Goal: Communication & Community: Answer question/provide support

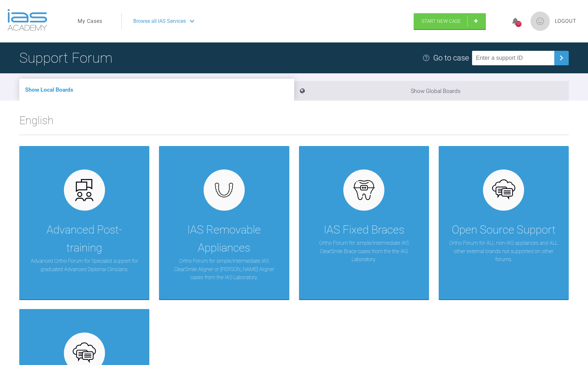
click at [88, 22] on link "My Cases" at bounding box center [90, 21] width 25 height 8
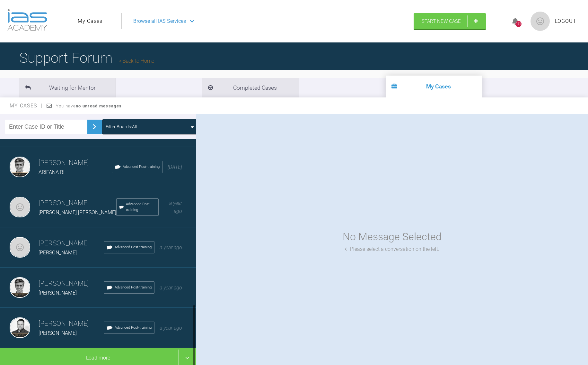
scroll to position [4, 0]
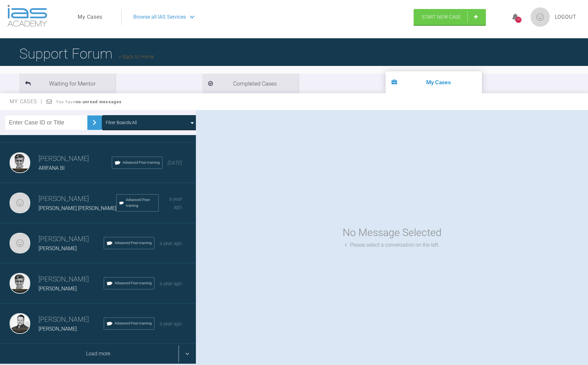
click at [84, 355] on div "Load more" at bounding box center [98, 354] width 196 height 20
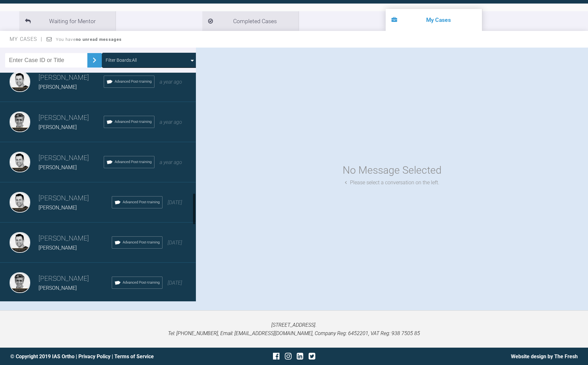
scroll to position [856, 0]
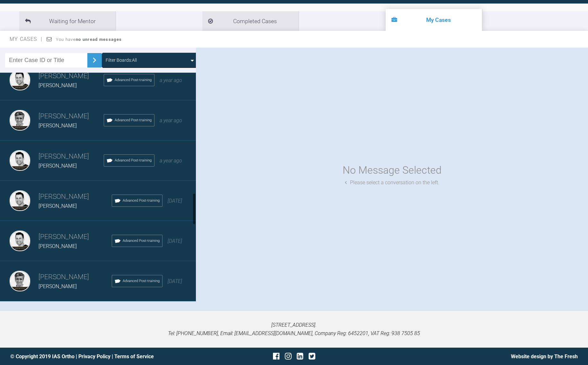
click at [58, 232] on h3 "[PERSON_NAME]" at bounding box center [75, 236] width 73 height 11
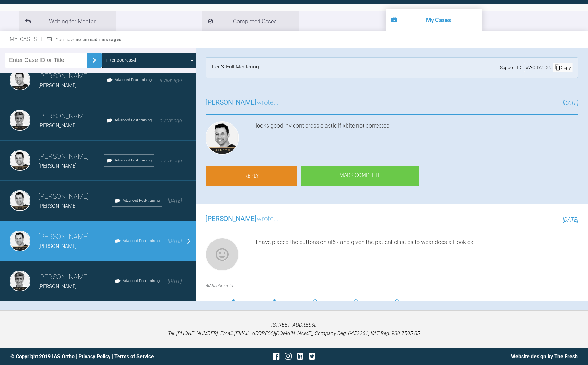
scroll to position [0, 0]
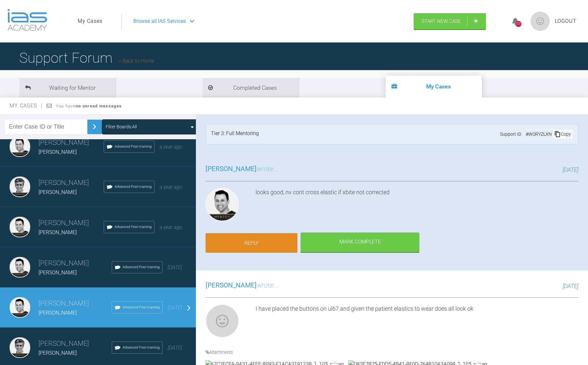
click at [255, 238] on link "Reply" at bounding box center [252, 243] width 92 height 20
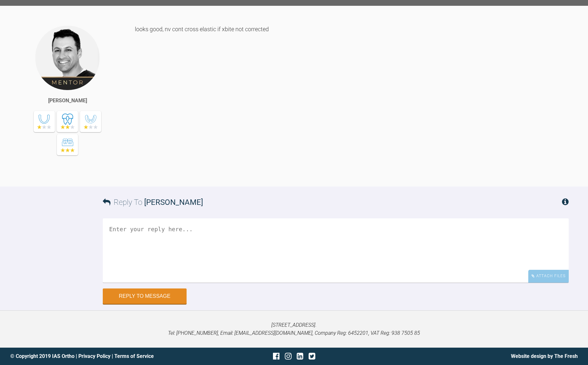
scroll to position [3351, 0]
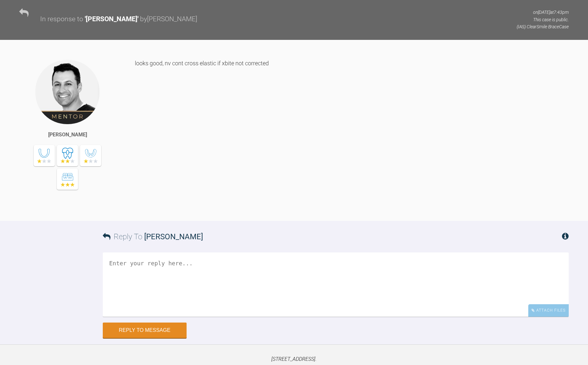
click at [186, 252] on textarea at bounding box center [336, 284] width 466 height 64
click at [367, 252] on textarea "Hi I have just done the adjustment the bite is looking better I just moved upper" at bounding box center [336, 284] width 466 height 64
click at [493, 252] on textarea "Hi I have just done the adjustment the bite is looking better I just reposition…" at bounding box center [336, 284] width 466 height 64
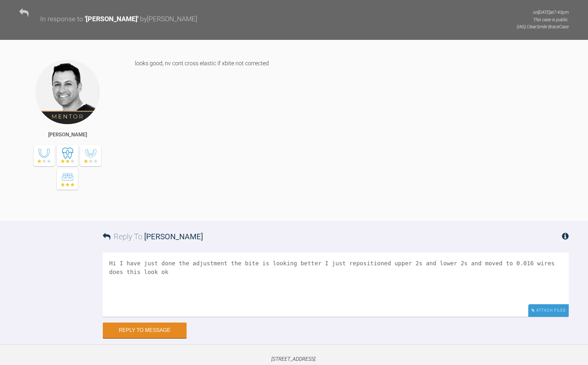
type textarea "Hi I have just done the adjustment the bite is looking better I just reposition…"
click at [545, 304] on div "Attach Files" at bounding box center [549, 310] width 40 height 13
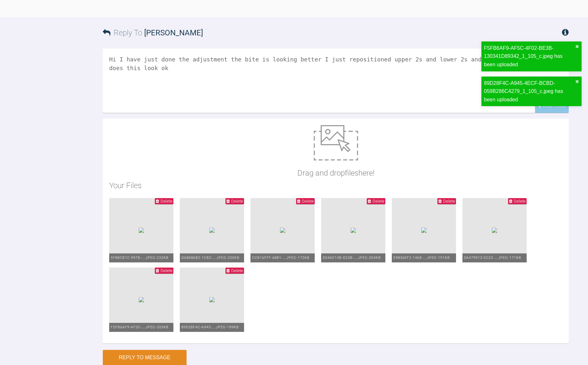
scroll to position [3582, 0]
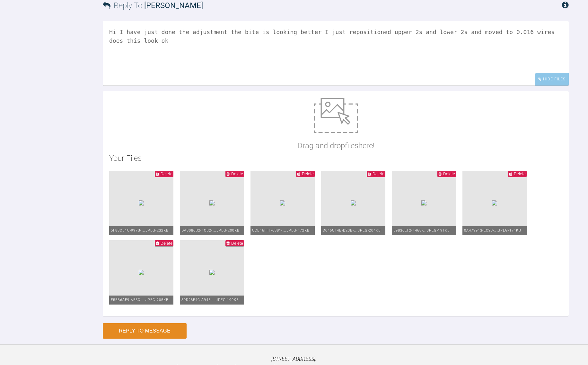
click at [156, 323] on button "Reply to Message" at bounding box center [145, 330] width 84 height 15
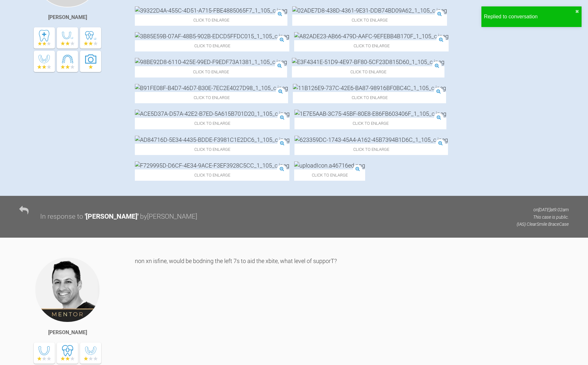
scroll to position [0, 0]
